Goal: Check status

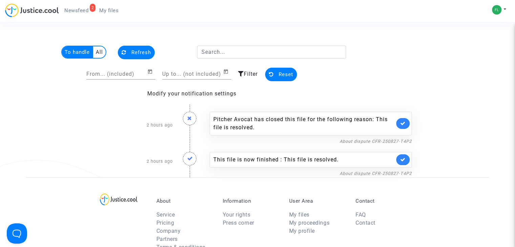
click at [81, 12] on span "Newsfeed" at bounding box center [76, 10] width 24 height 6
click at [137, 49] on span "Refresh" at bounding box center [141, 52] width 20 height 6
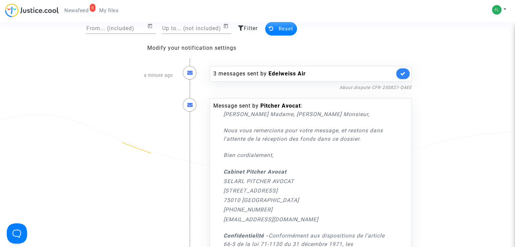
scroll to position [45, 0]
click at [353, 86] on link "About dispute CFR-250827-Q4EE" at bounding box center [376, 87] width 72 height 5
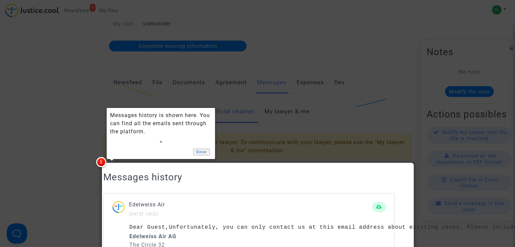
click at [201, 150] on link "Done" at bounding box center [201, 152] width 17 height 7
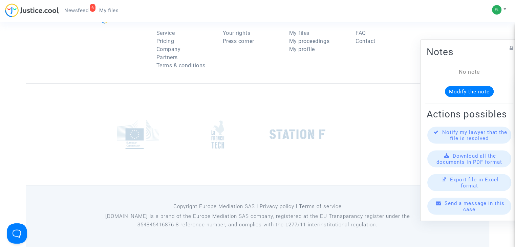
scroll to position [2445, 0]
